Goal: Information Seeking & Learning: Learn about a topic

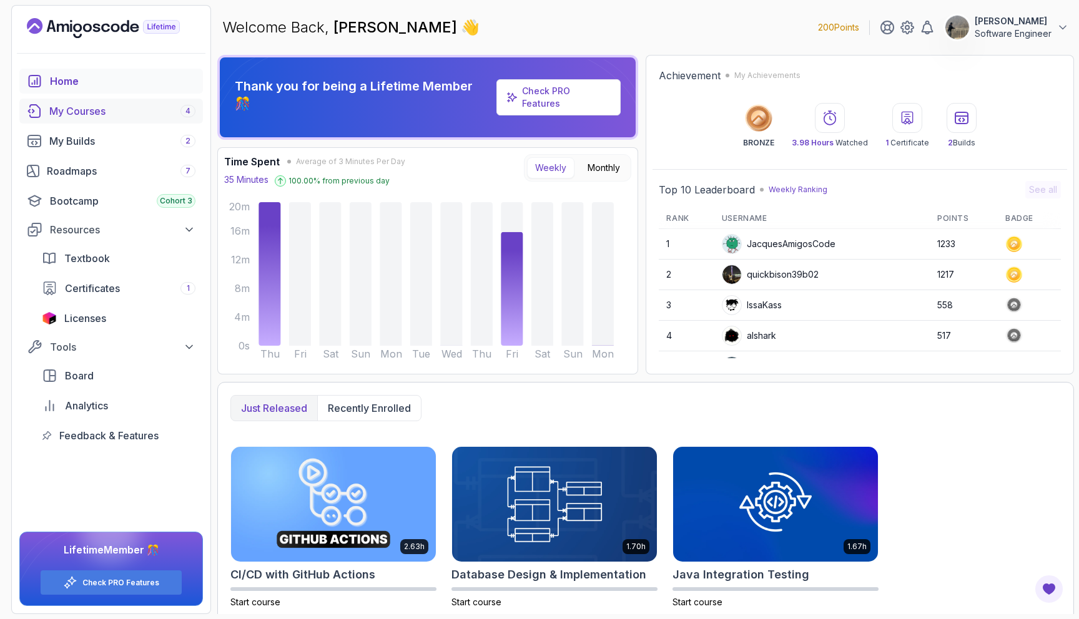
click at [111, 109] on div "My Courses 4" at bounding box center [122, 111] width 146 height 15
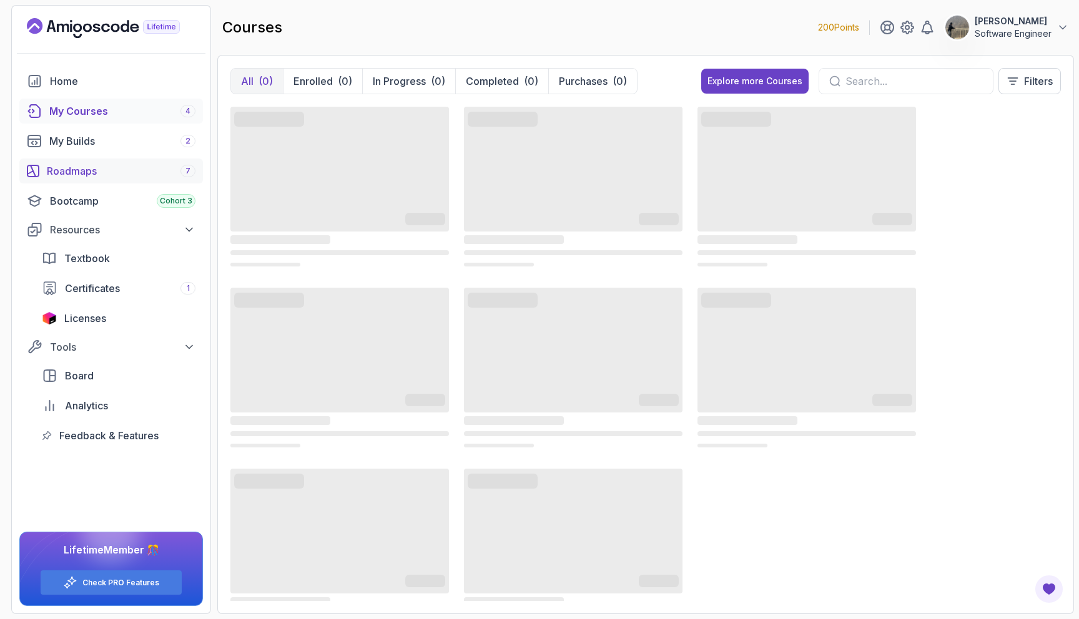
click at [92, 165] on div "Roadmaps 7" at bounding box center [121, 171] width 149 height 15
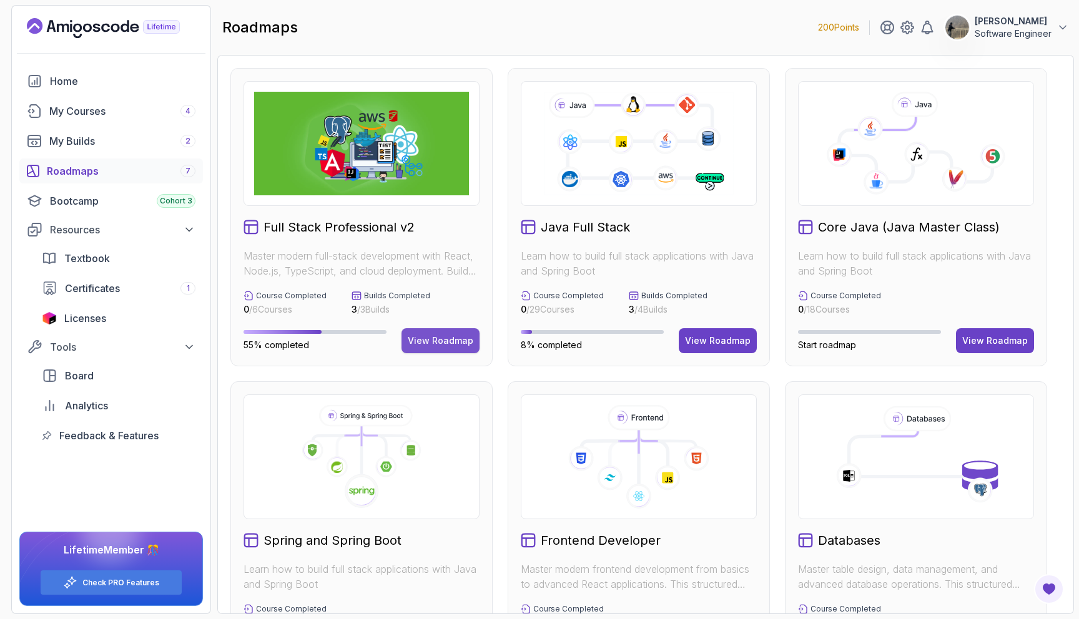
click at [431, 342] on div "View Roadmap" at bounding box center [441, 341] width 66 height 12
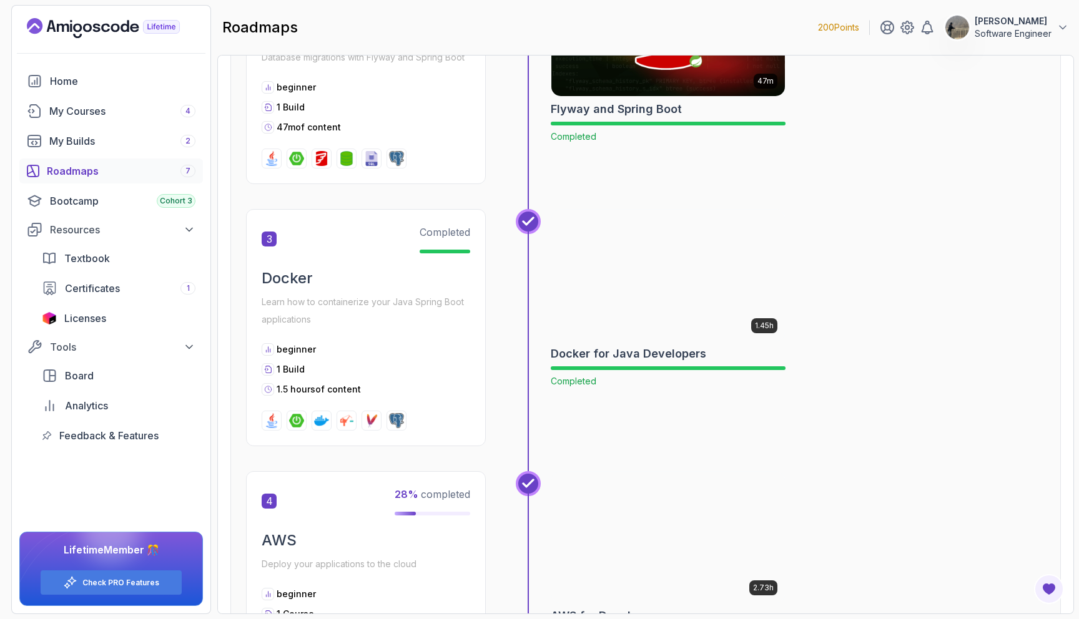
scroll to position [1063, 0]
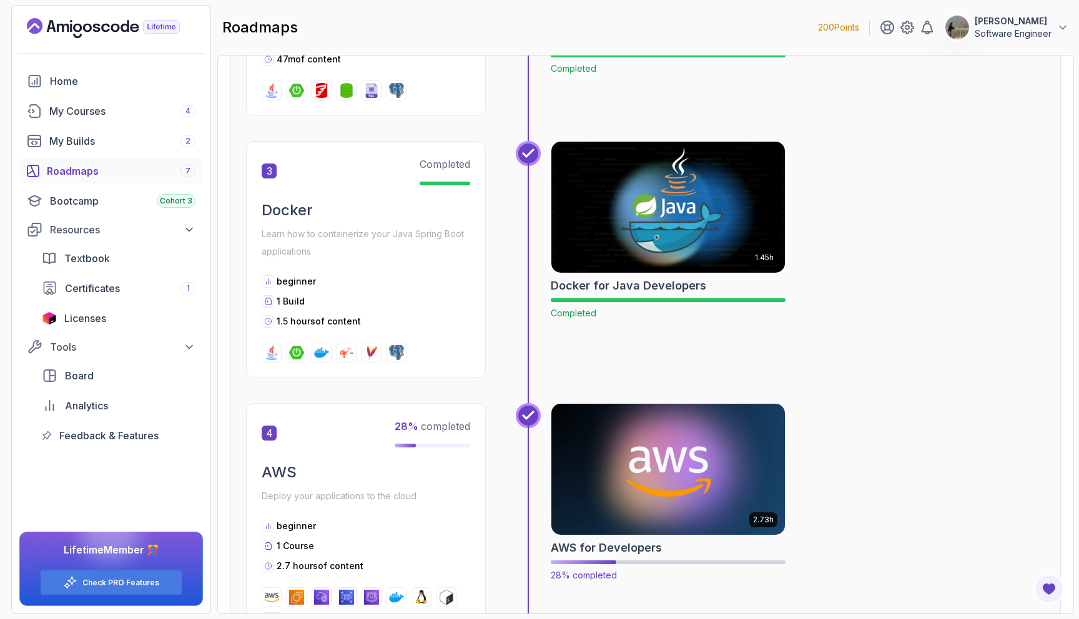
click at [628, 453] on img at bounding box center [668, 469] width 245 height 137
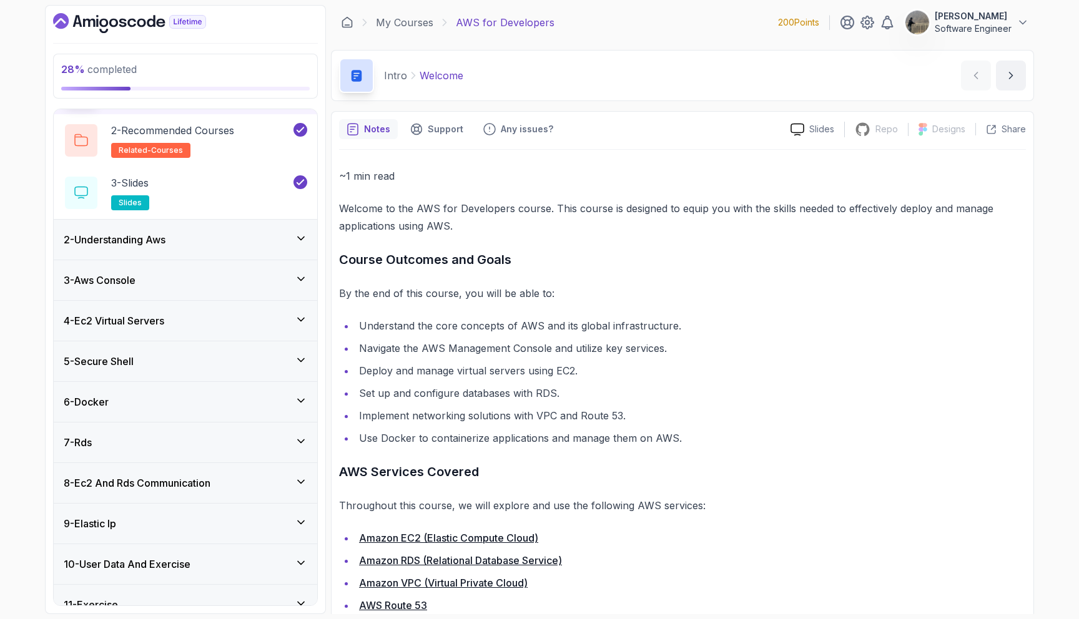
scroll to position [95, 0]
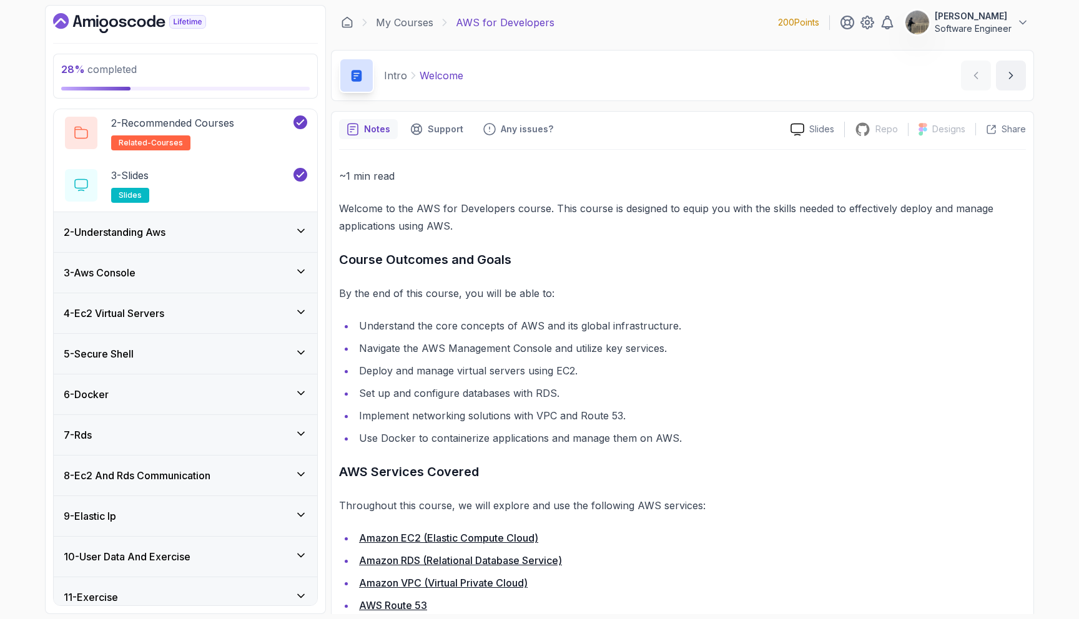
click at [233, 298] on div "4 - Ec2 Virtual Servers" at bounding box center [185, 313] width 263 height 40
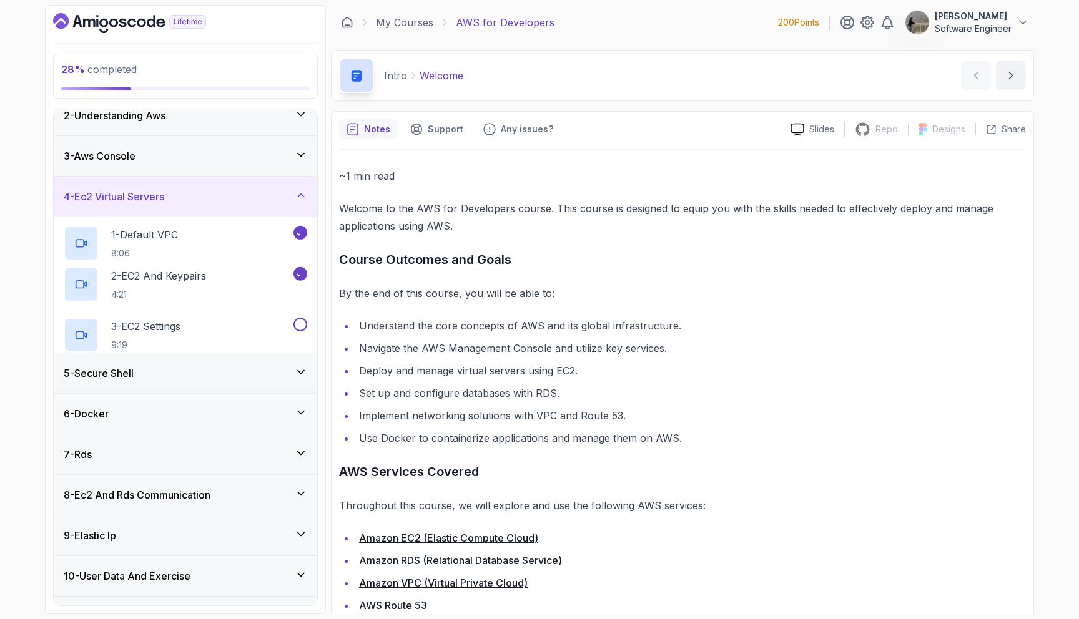
scroll to position [71, 0]
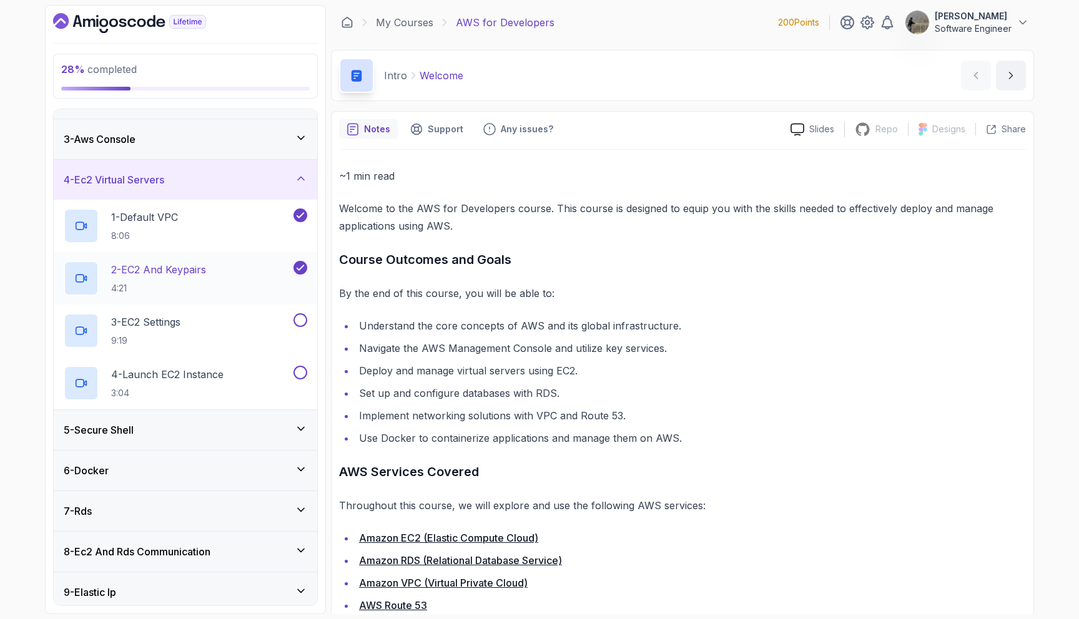
click at [213, 270] on div "2 - EC2 And Keypairs 4:21" at bounding box center [177, 278] width 227 height 35
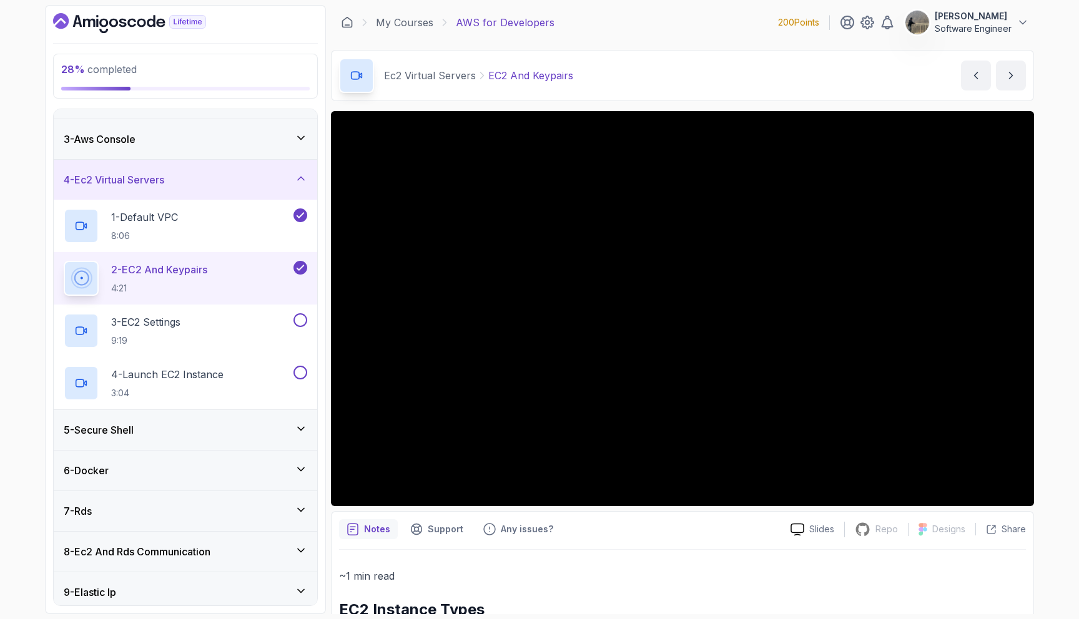
click at [302, 184] on icon at bounding box center [301, 178] width 12 height 12
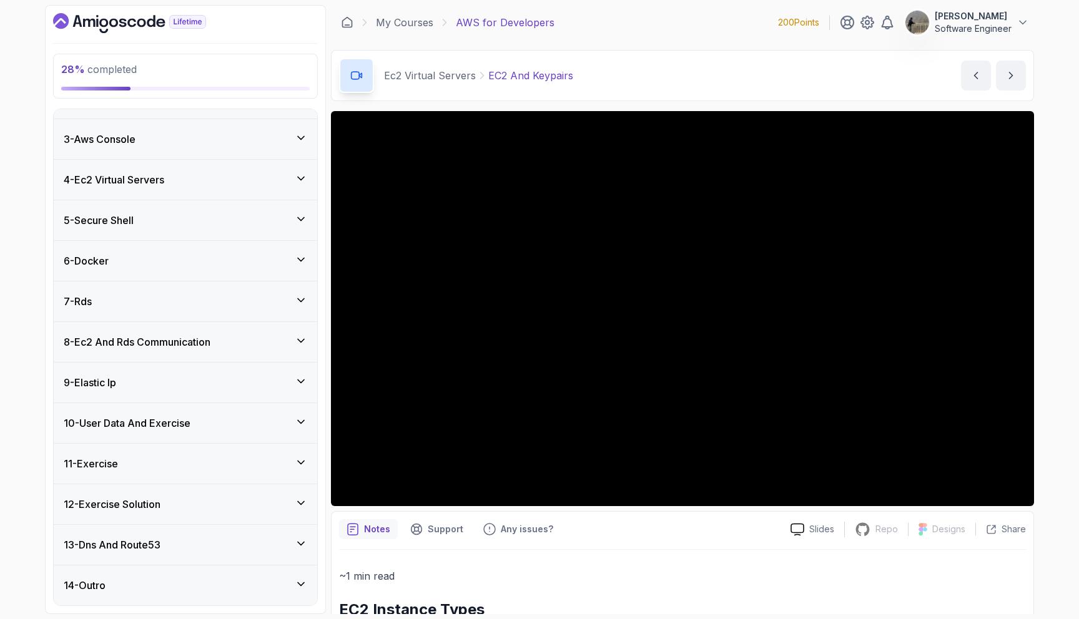
click at [302, 184] on icon at bounding box center [301, 178] width 12 height 12
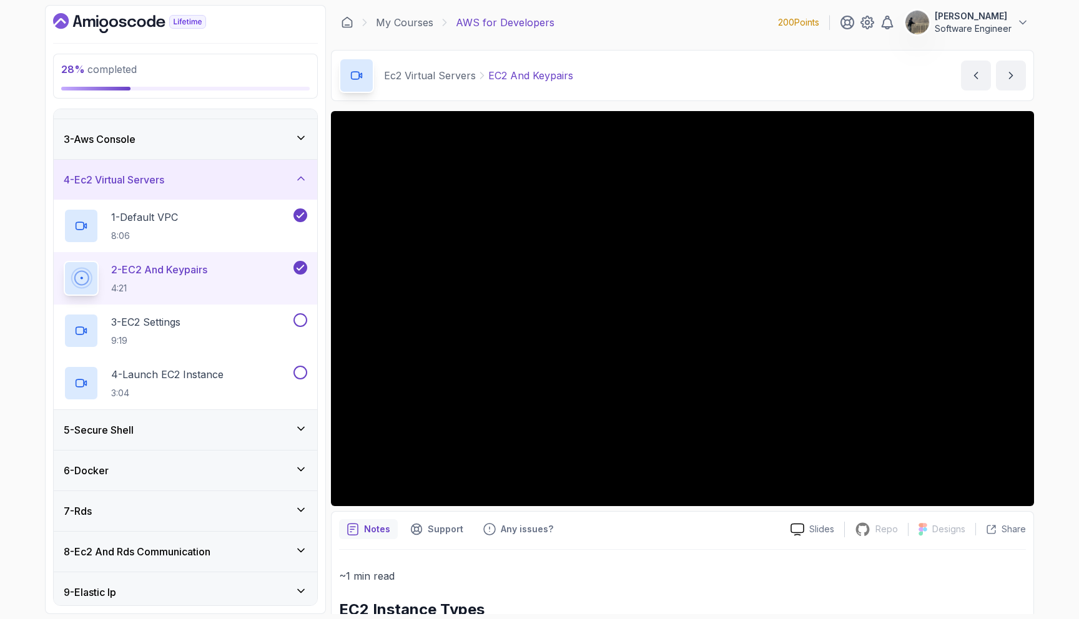
click at [127, 21] on icon "Dashboard" at bounding box center [129, 23] width 153 height 20
